Goal: Check status: Check status

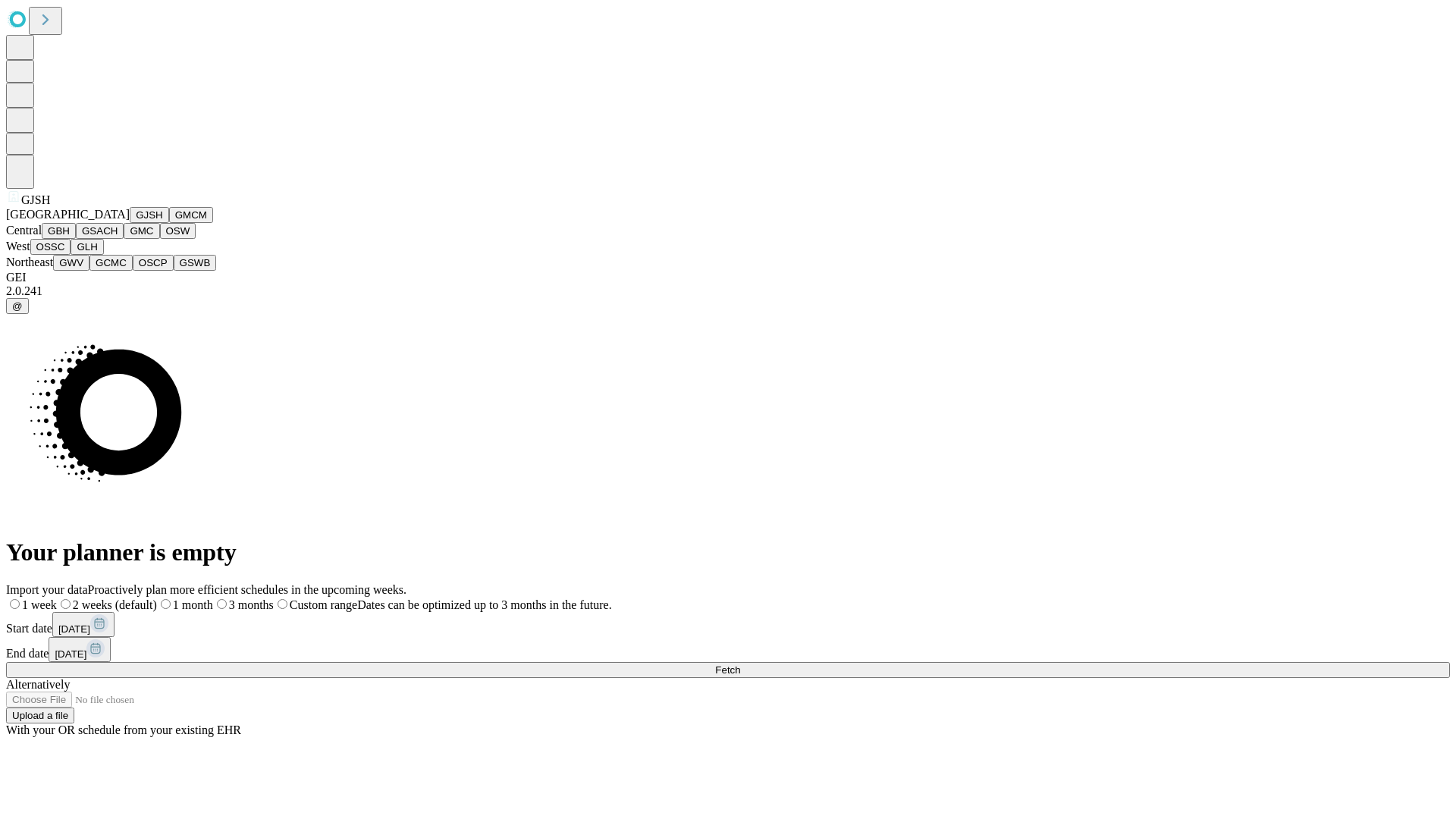
click at [130, 223] on button "GJSH" at bounding box center [149, 215] width 39 height 16
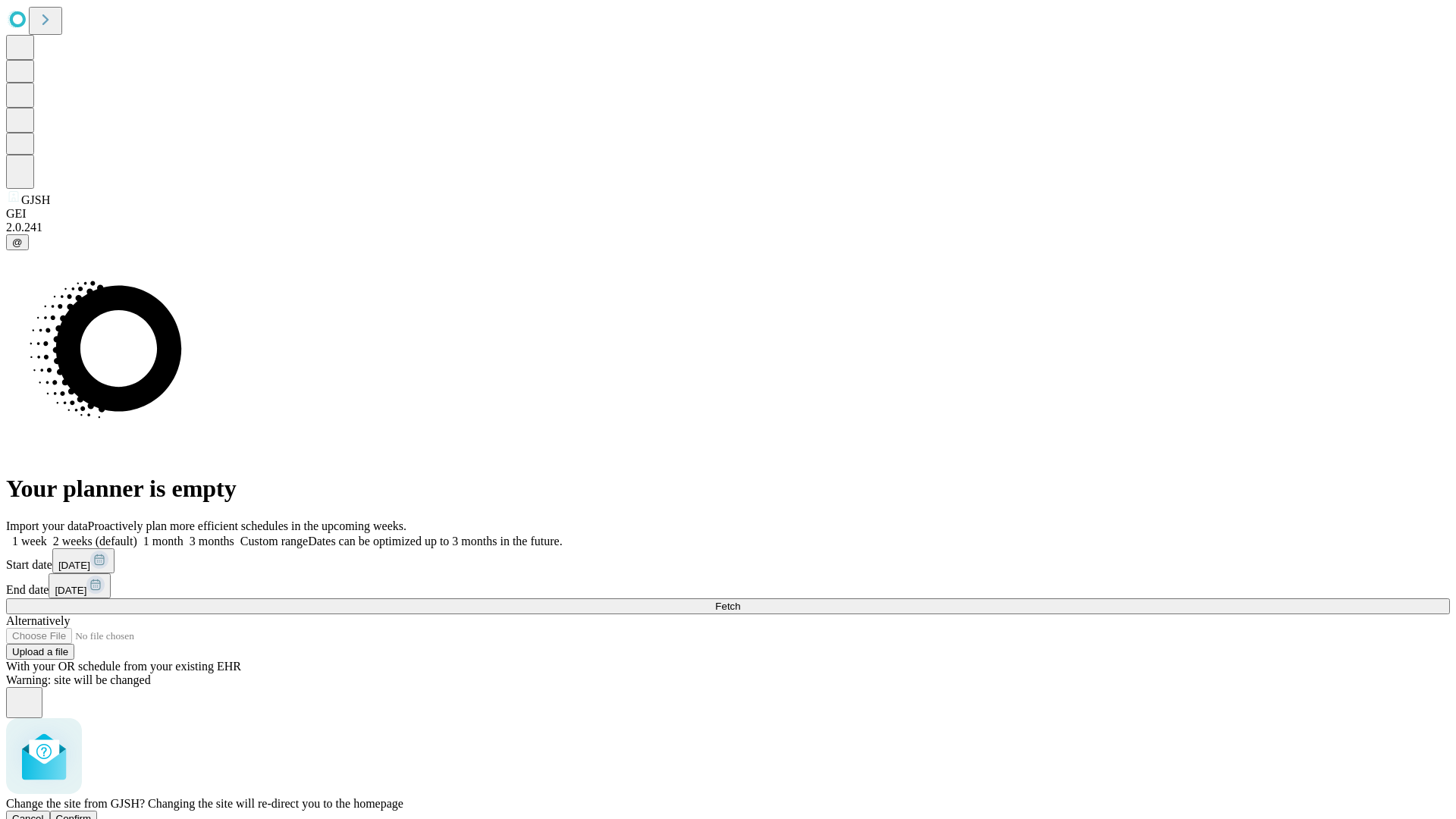
click at [92, 813] on span "Confirm" at bounding box center [74, 818] width 36 height 11
click at [47, 535] on label "1 week" at bounding box center [26, 541] width 41 height 13
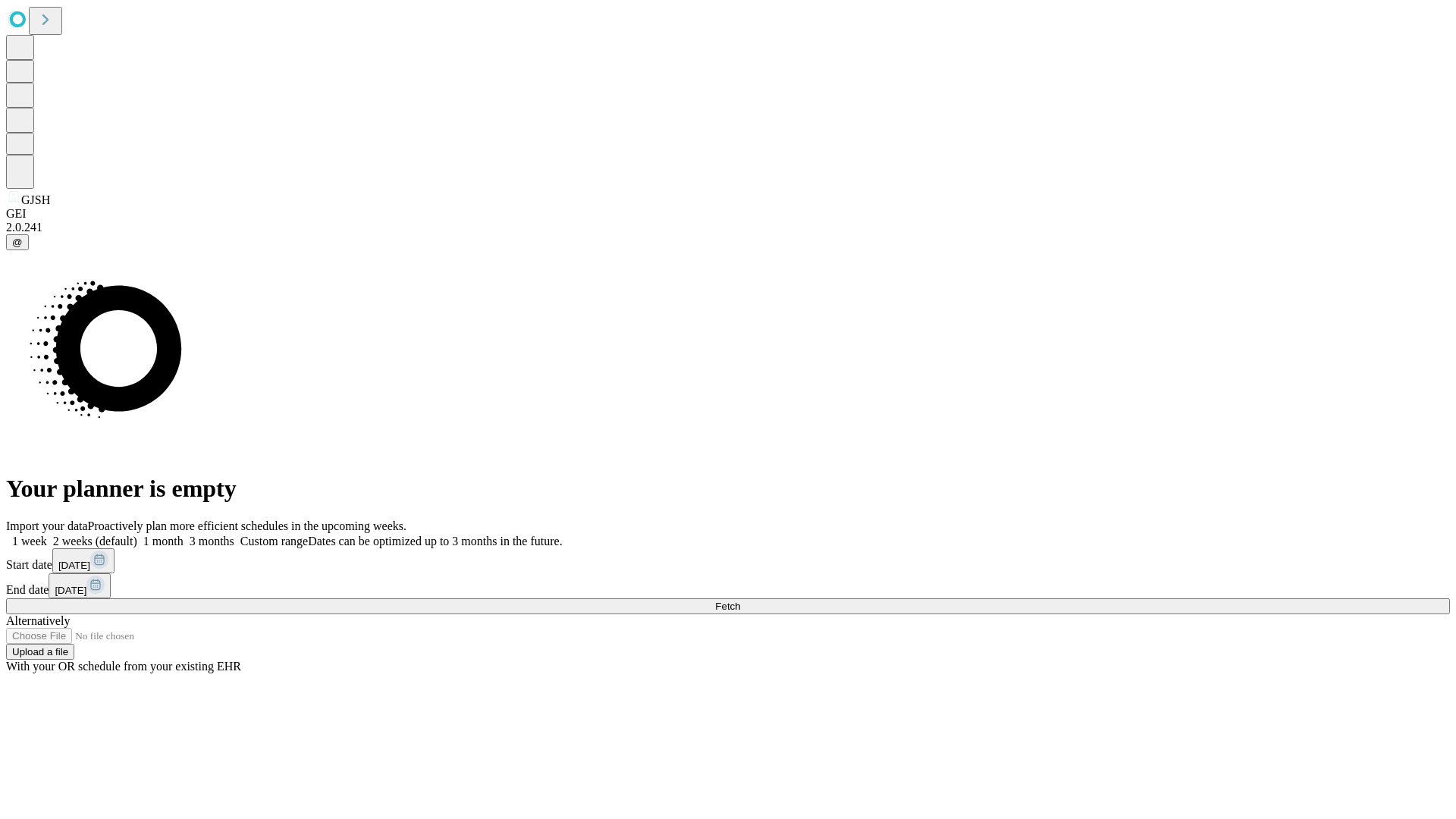
click at [741, 601] on span "Fetch" at bounding box center [728, 606] width 25 height 11
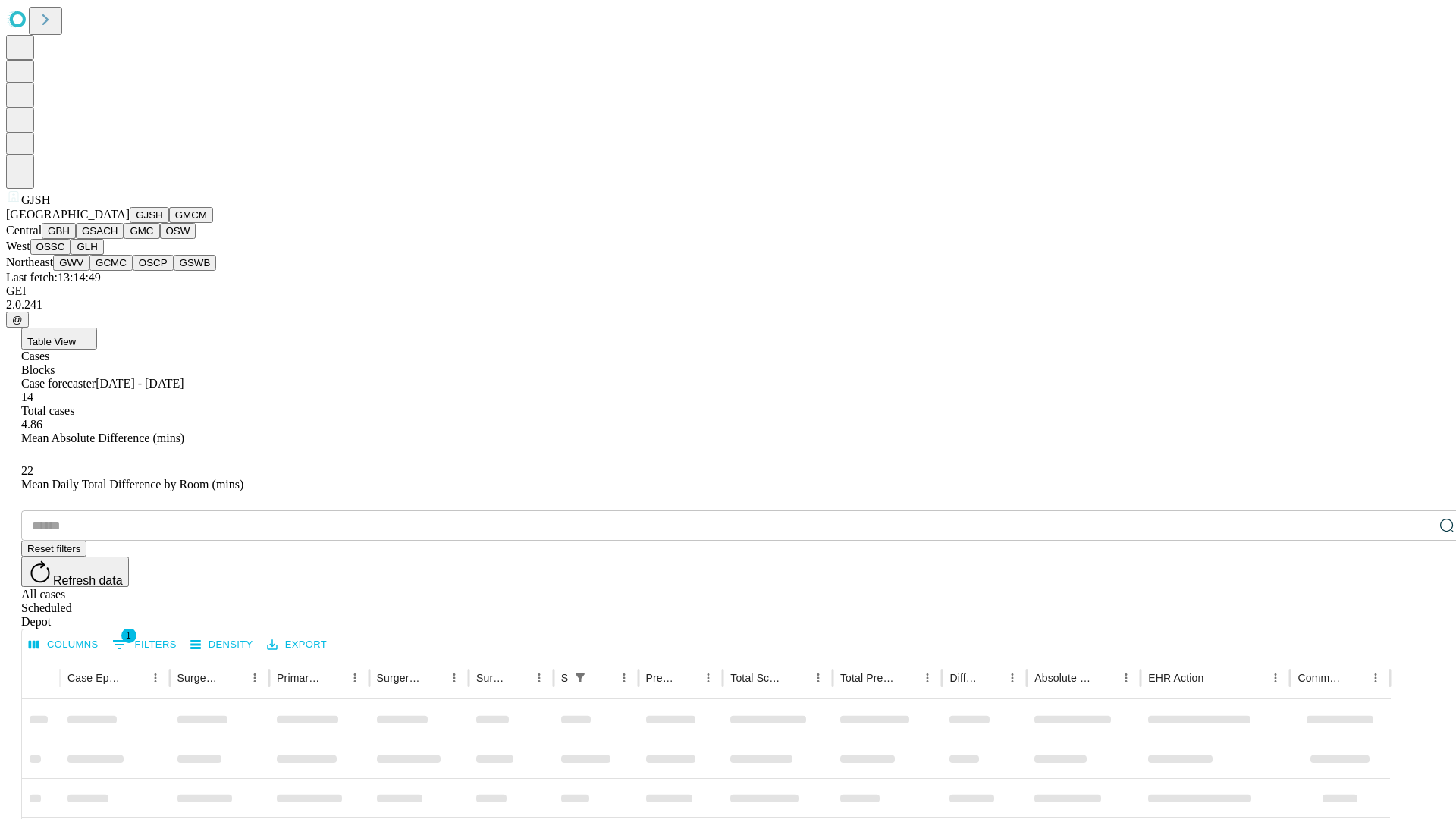
click at [169, 223] on button "GMCM" at bounding box center [191, 215] width 44 height 16
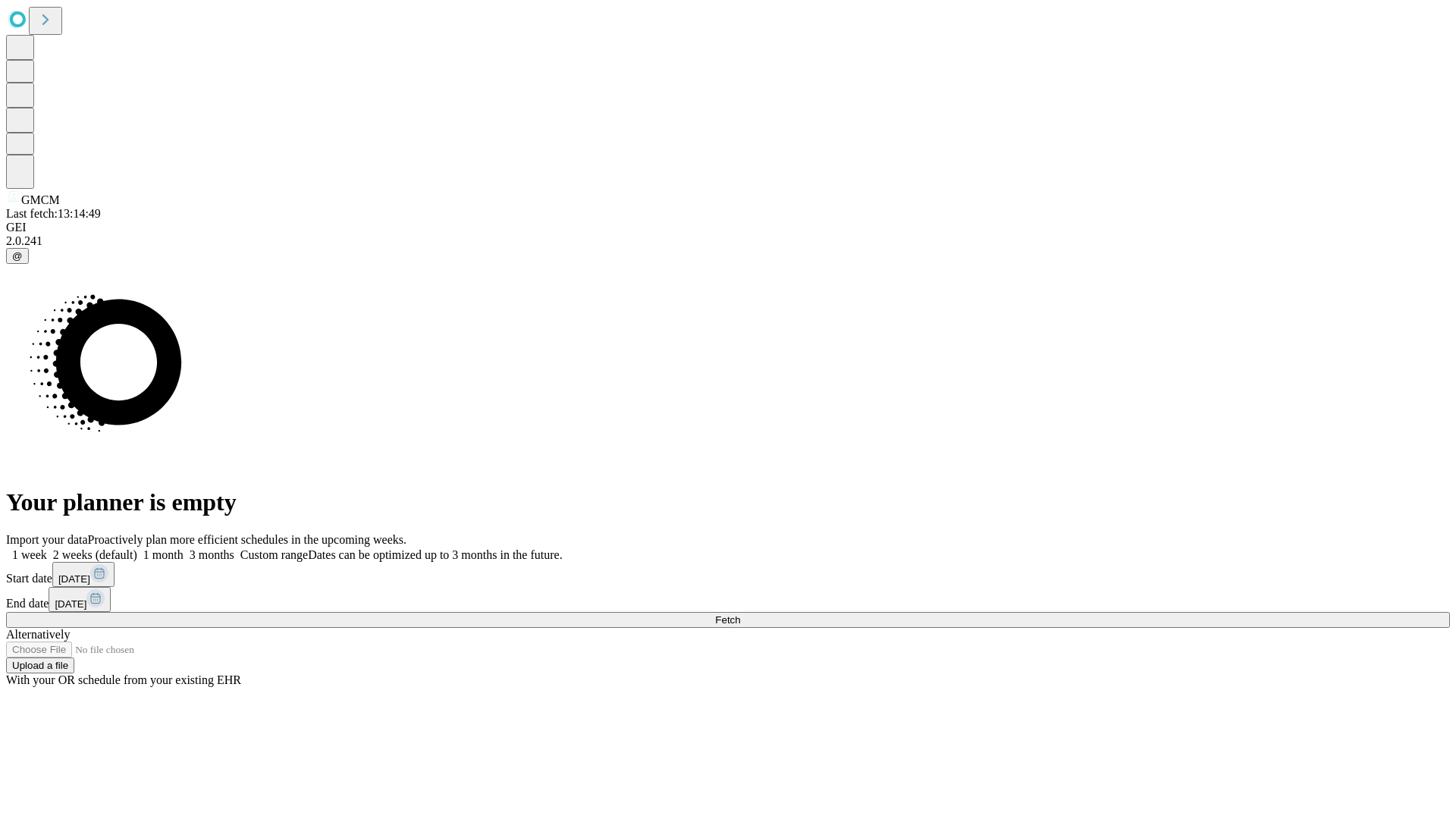
click at [47, 548] on label "1 week" at bounding box center [26, 554] width 41 height 13
click at [741, 614] on span "Fetch" at bounding box center [728, 619] width 25 height 11
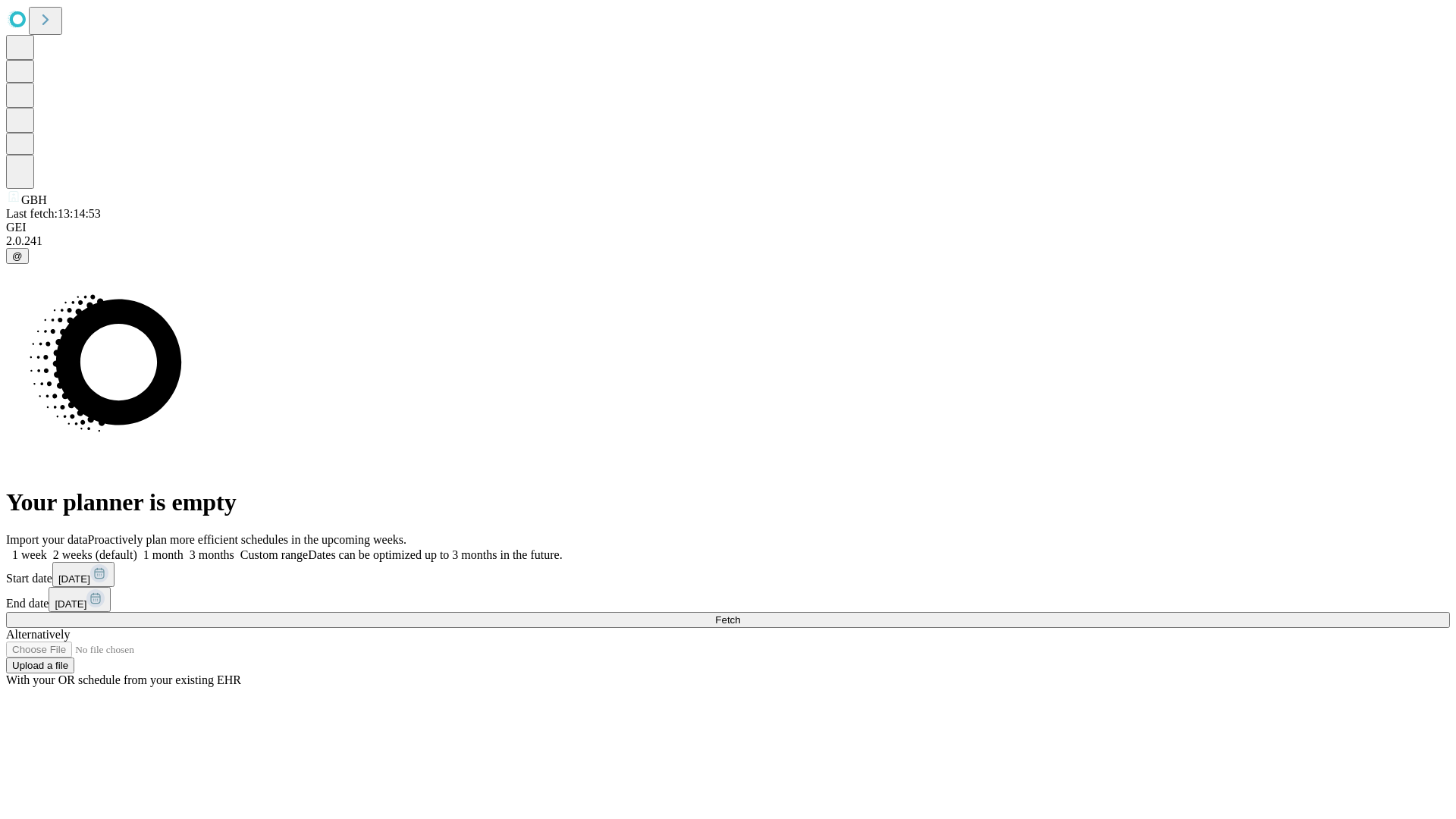
click at [47, 548] on label "1 week" at bounding box center [26, 554] width 41 height 13
click at [741, 614] on span "Fetch" at bounding box center [728, 619] width 25 height 11
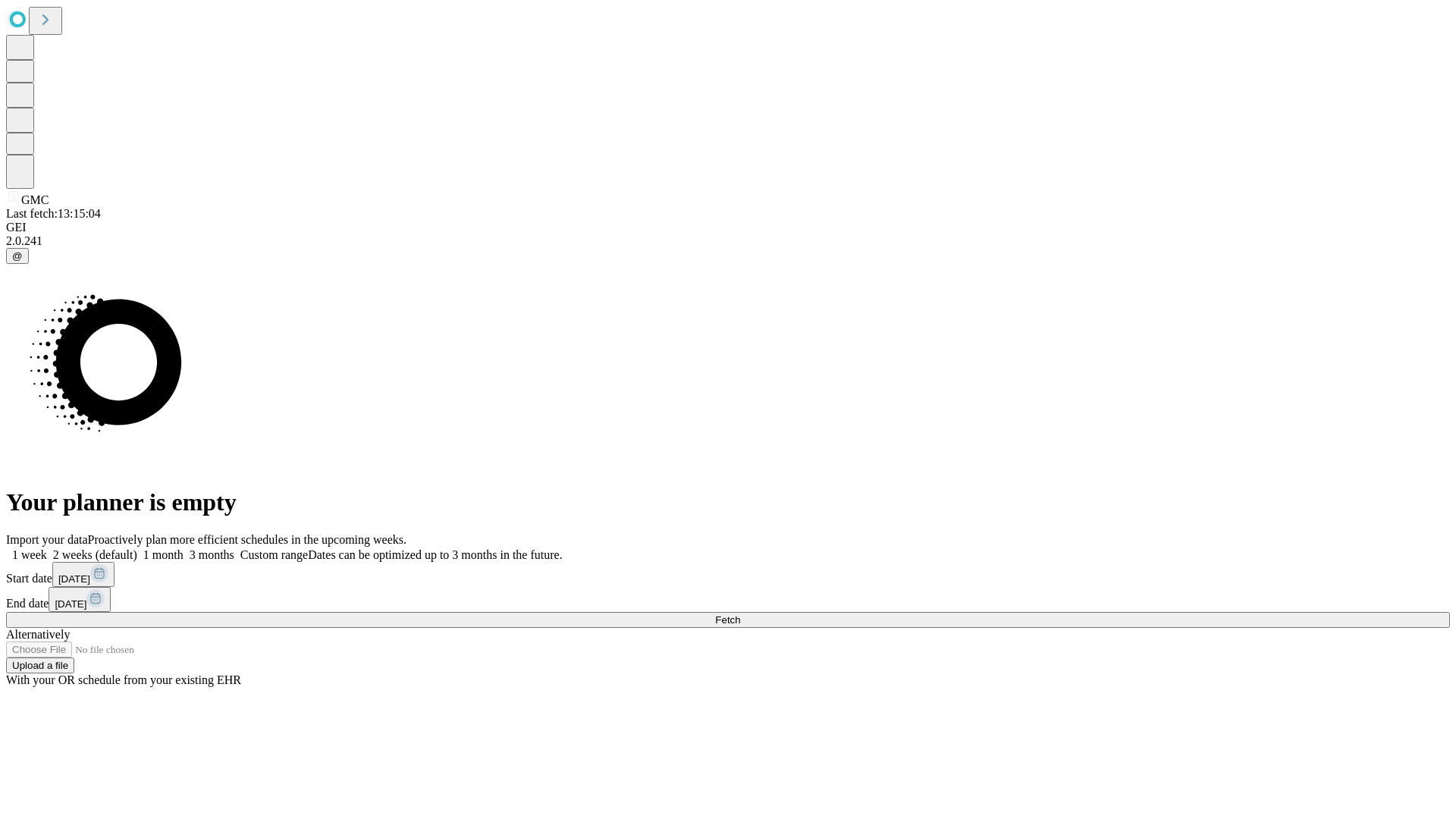
click at [47, 548] on label "1 week" at bounding box center [26, 554] width 41 height 13
click at [741, 614] on span "Fetch" at bounding box center [728, 619] width 25 height 11
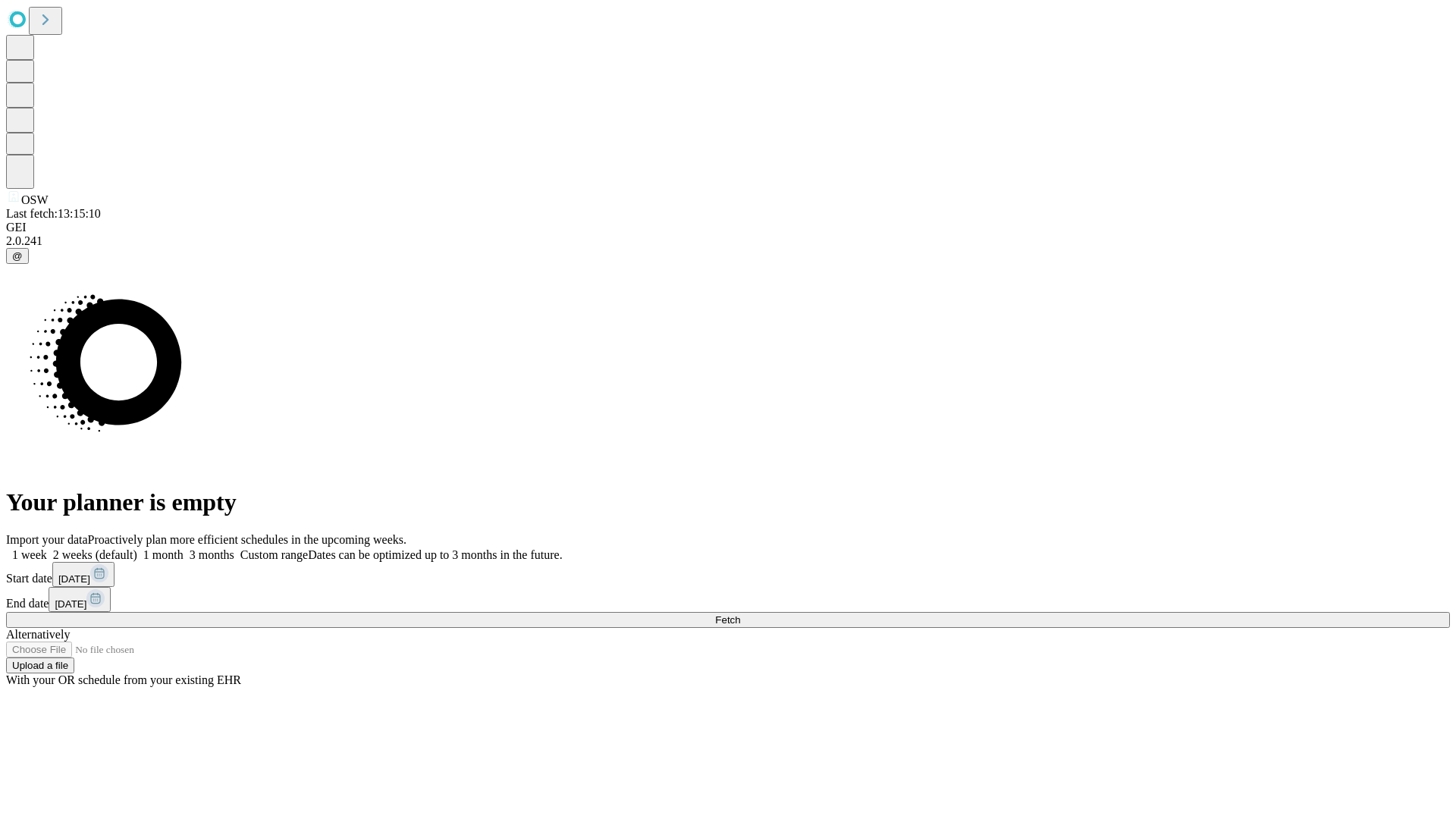
click at [47, 548] on label "1 week" at bounding box center [26, 554] width 41 height 13
click at [741, 614] on span "Fetch" at bounding box center [728, 619] width 25 height 11
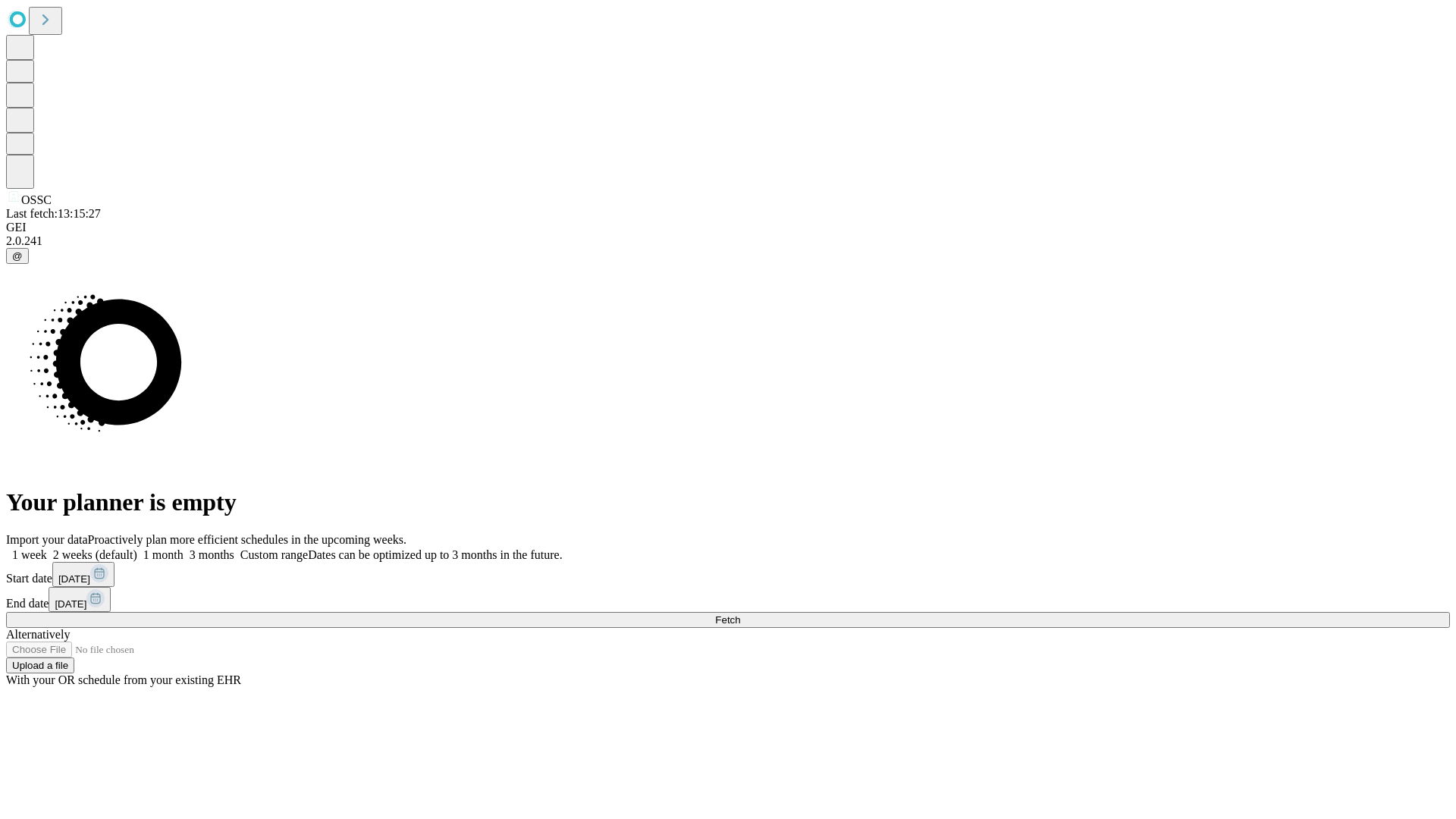
click at [47, 548] on label "1 week" at bounding box center [26, 554] width 41 height 13
click at [741, 614] on span "Fetch" at bounding box center [728, 619] width 25 height 11
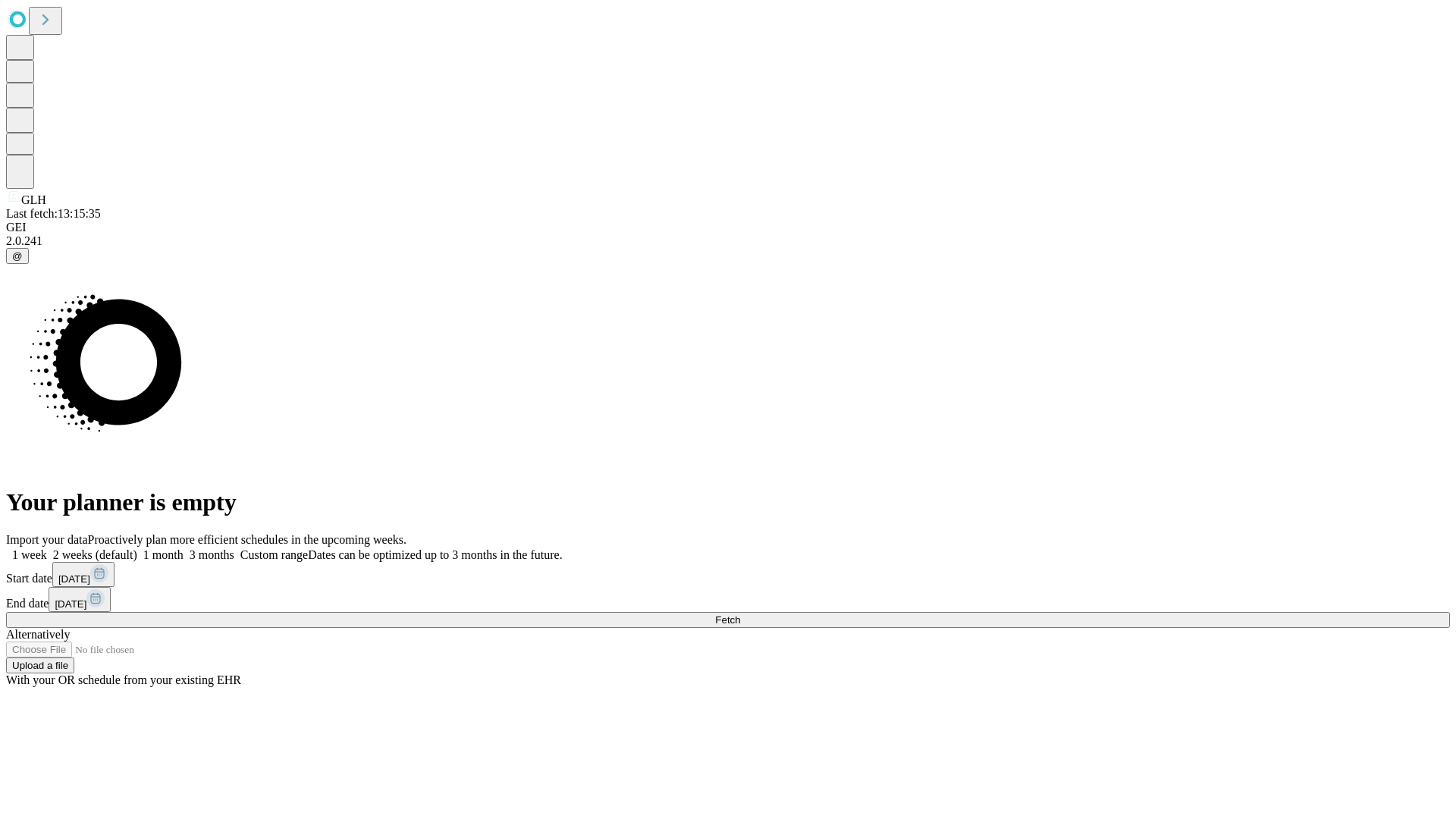
click at [47, 548] on label "1 week" at bounding box center [26, 554] width 41 height 13
click at [741, 614] on span "Fetch" at bounding box center [728, 619] width 25 height 11
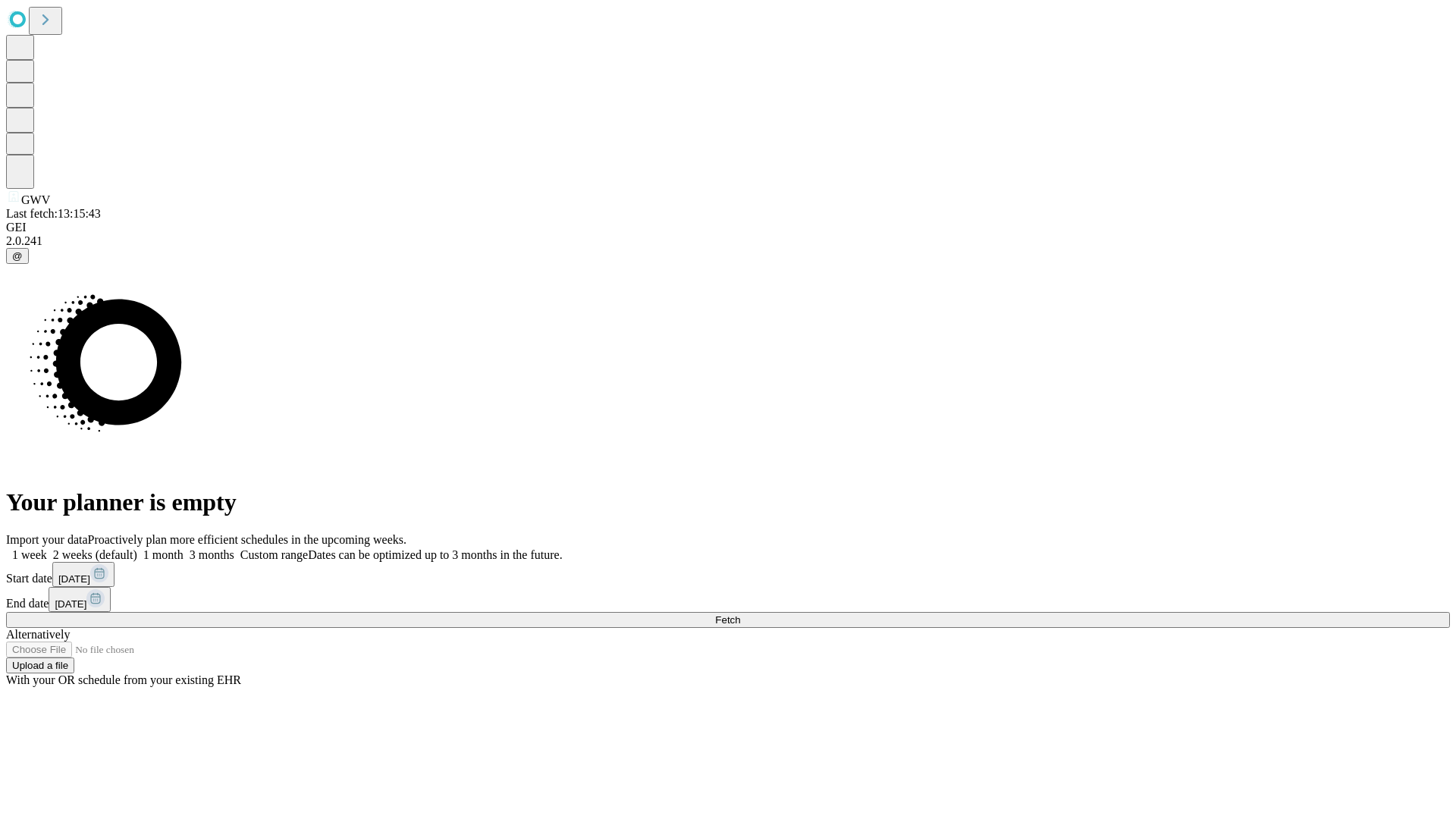
click at [47, 548] on label "1 week" at bounding box center [26, 554] width 41 height 13
click at [741, 614] on span "Fetch" at bounding box center [728, 619] width 25 height 11
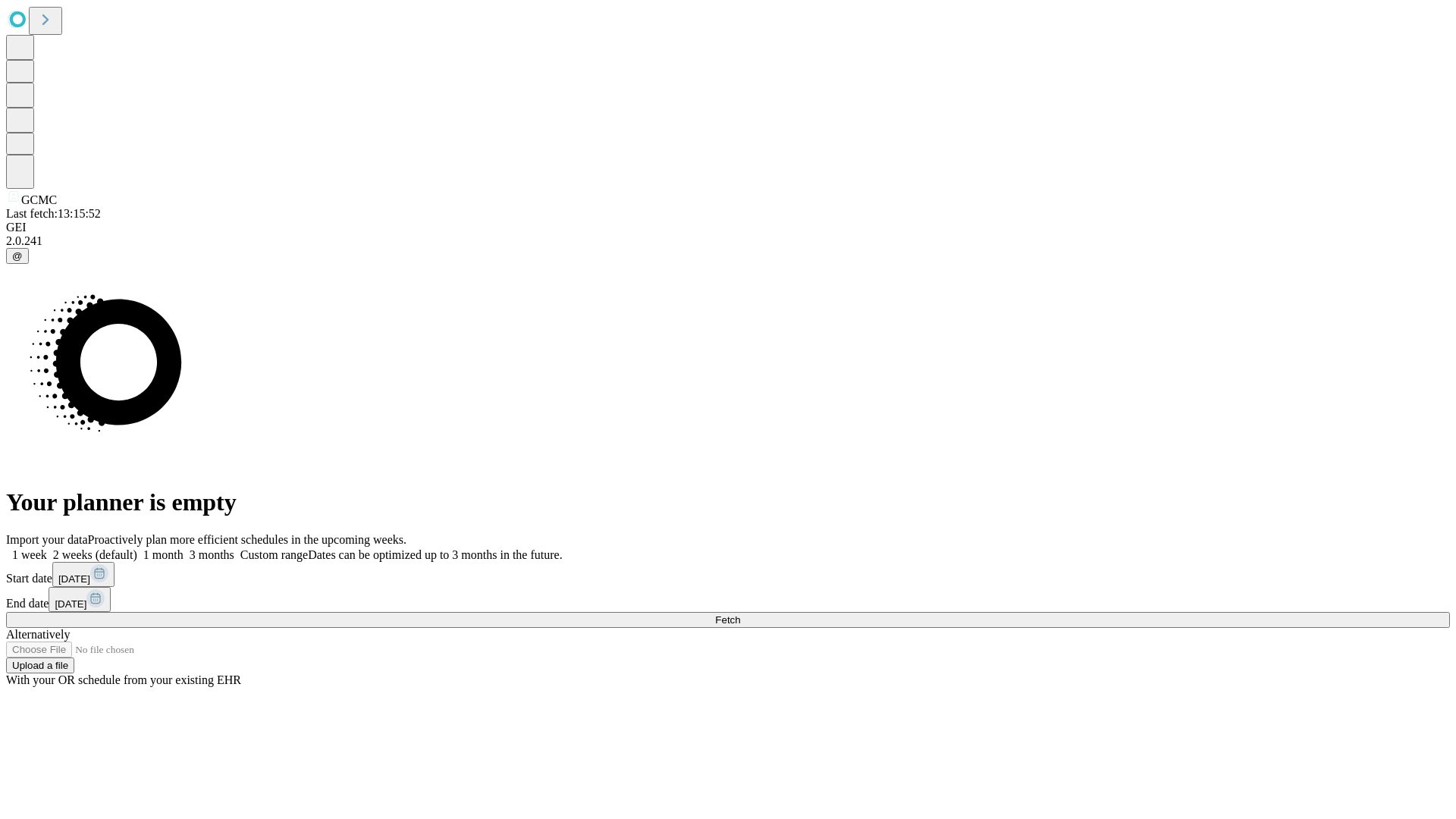
click at [47, 548] on label "1 week" at bounding box center [26, 554] width 41 height 13
click at [741, 614] on span "Fetch" at bounding box center [728, 619] width 25 height 11
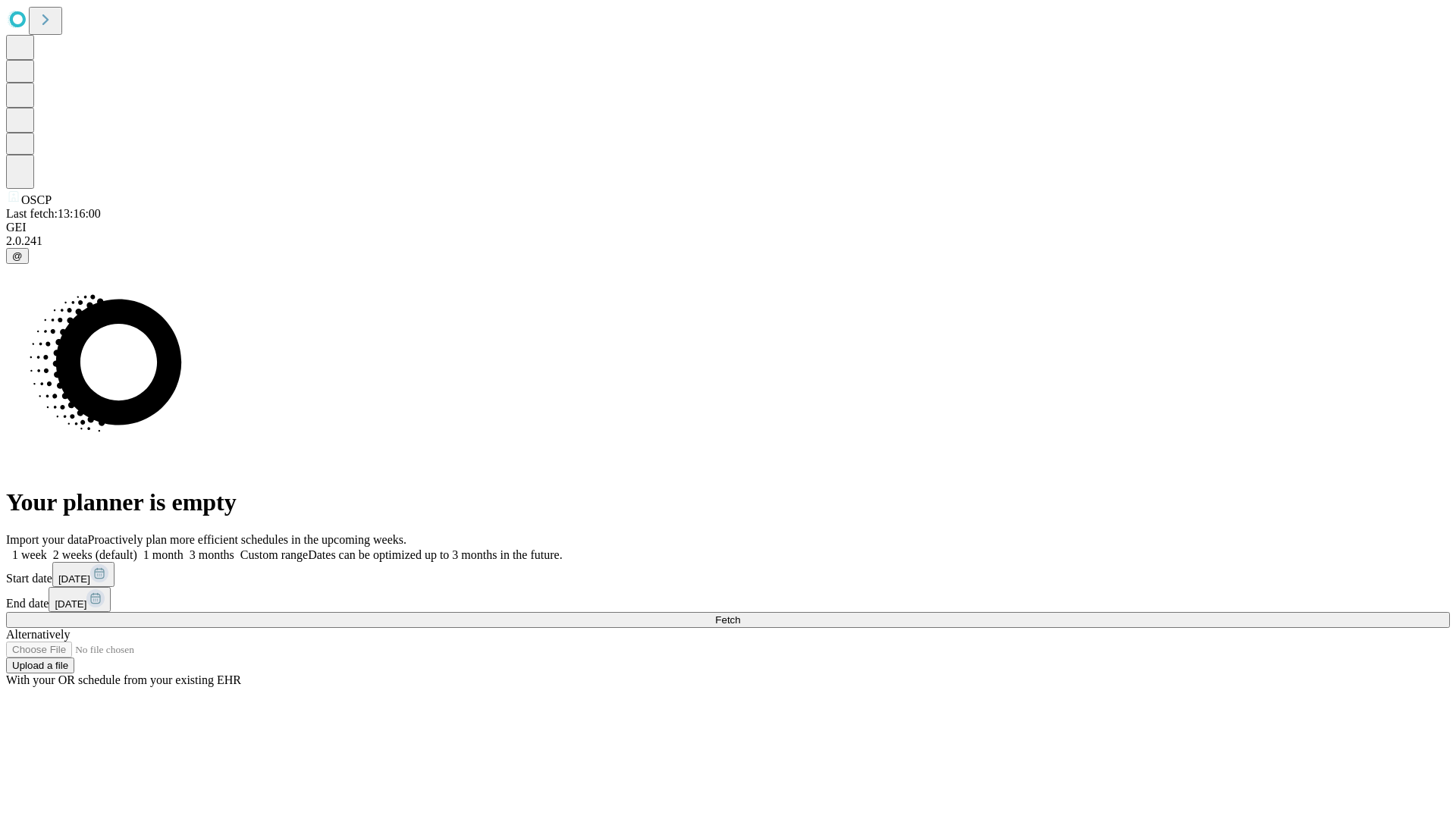
click at [47, 548] on label "1 week" at bounding box center [26, 554] width 41 height 13
click at [741, 614] on span "Fetch" at bounding box center [728, 619] width 25 height 11
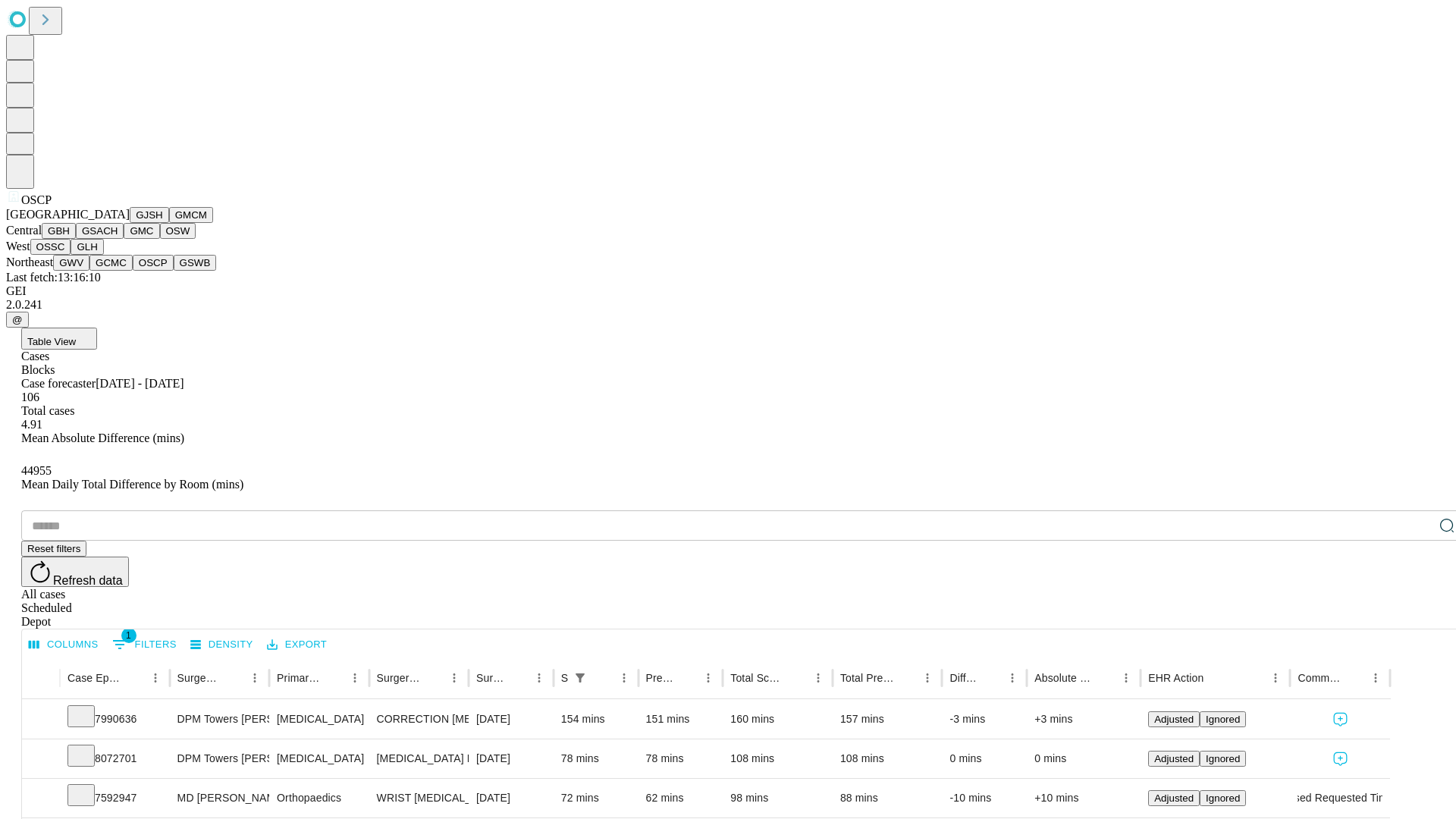
click at [173, 270] on button "GSWB" at bounding box center [195, 263] width 43 height 16
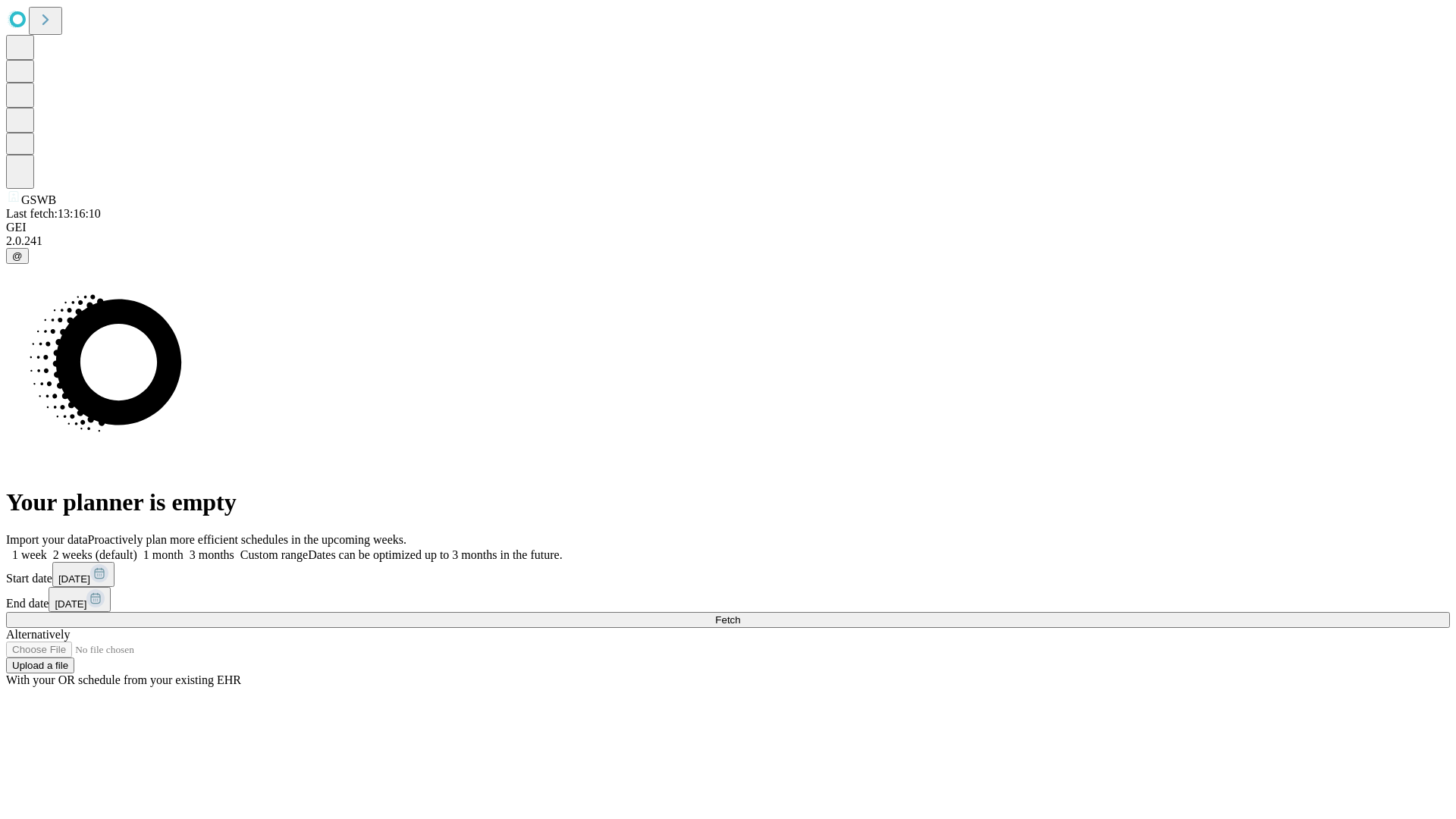
click at [47, 548] on label "1 week" at bounding box center [26, 554] width 41 height 13
click at [741, 614] on span "Fetch" at bounding box center [728, 619] width 25 height 11
